Goal: Transaction & Acquisition: Purchase product/service

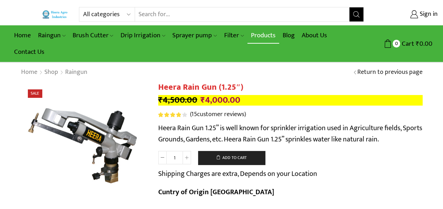
click at [271, 36] on link "Products" at bounding box center [264, 35] width 32 height 17
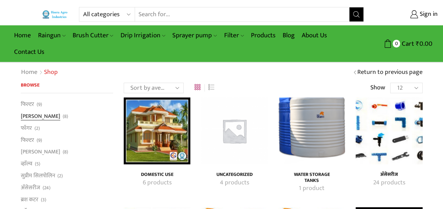
click at [27, 118] on link "[PERSON_NAME]" at bounding box center [41, 117] width 40 height 12
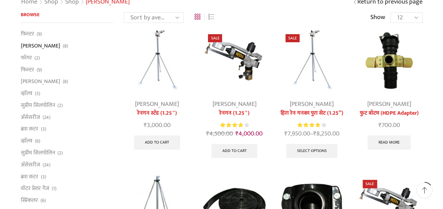
scroll to position [141, 0]
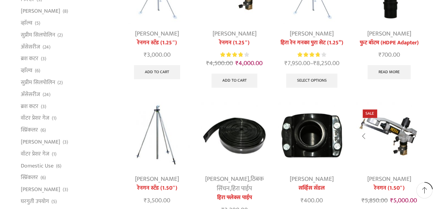
click at [397, 144] on img at bounding box center [389, 136] width 67 height 67
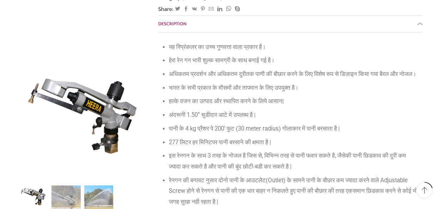
scroll to position [212, 0]
